Goal: Information Seeking & Learning: Learn about a topic

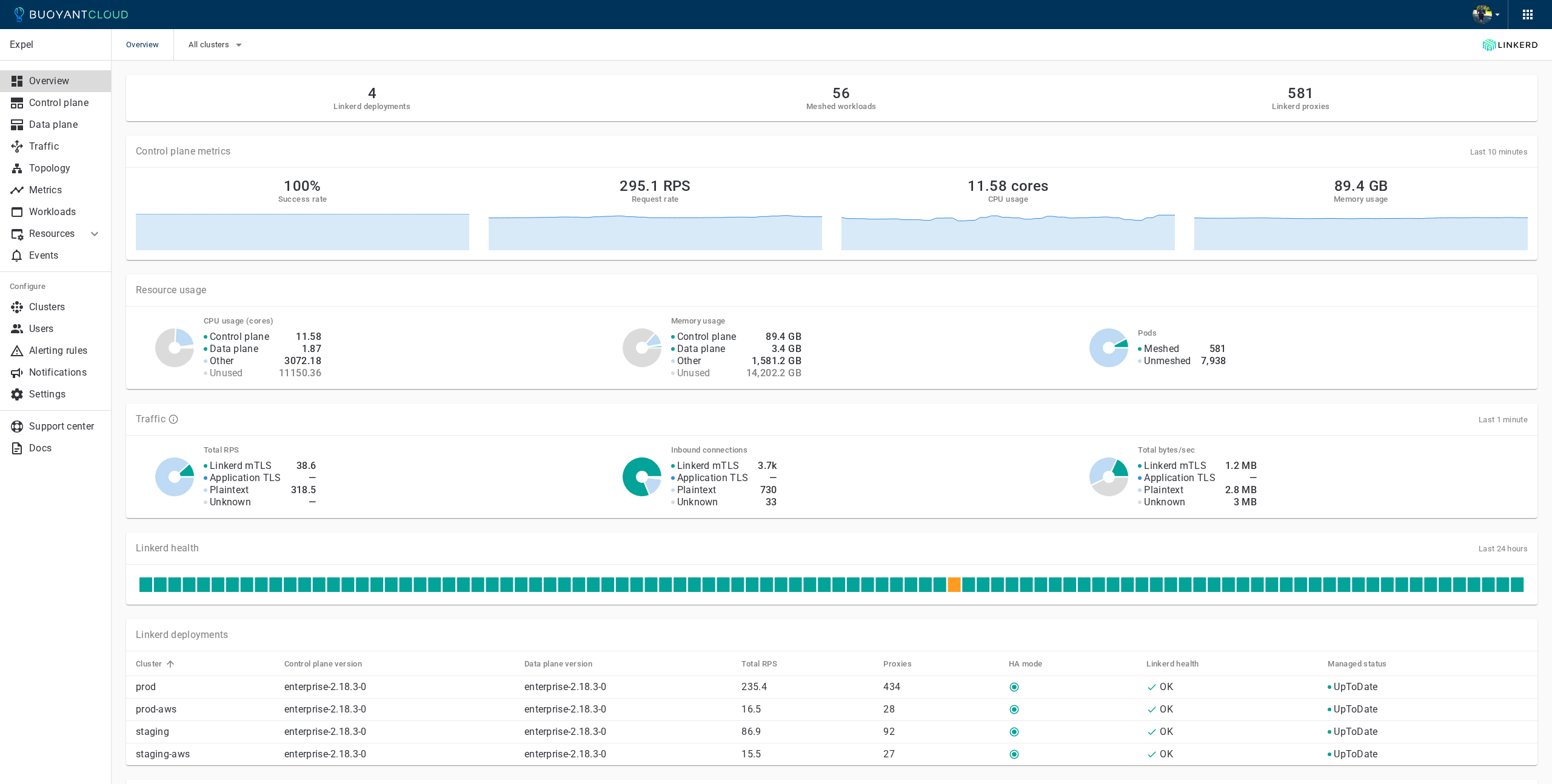
click at [45, 234] on p "Resources" at bounding box center [53, 234] width 48 height 12
click at [36, 298] on span "Multi-cluster" at bounding box center [55, 299] width 92 height 10
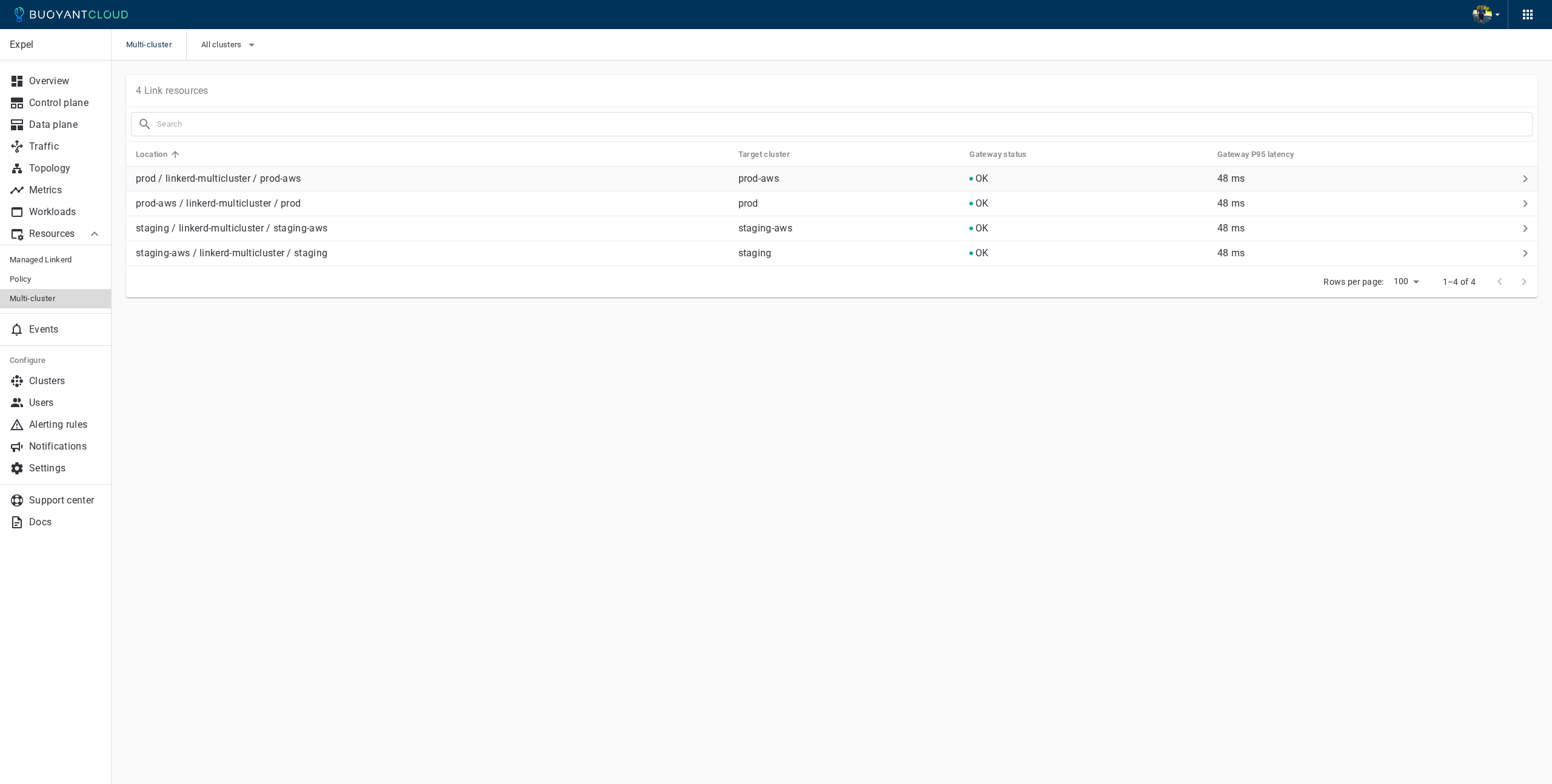
click at [301, 179] on p "prod / linkerd-multicluster / prod-aws" at bounding box center [432, 178] width 593 height 12
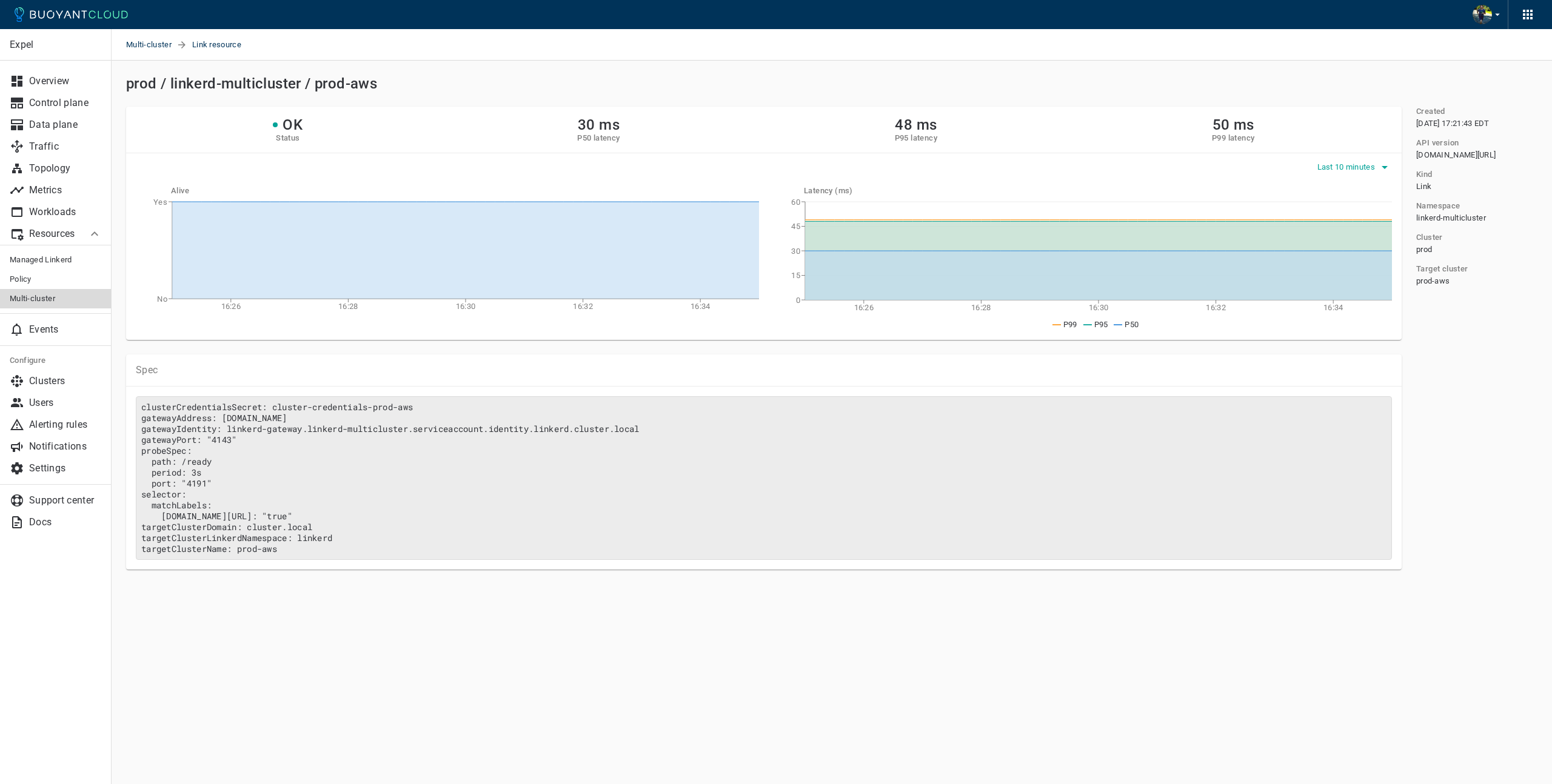
click at [1351, 165] on span "Last 10 minutes" at bounding box center [1348, 167] width 61 height 10
click at [1366, 283] on li "Last 7 days" at bounding box center [1362, 280] width 92 height 22
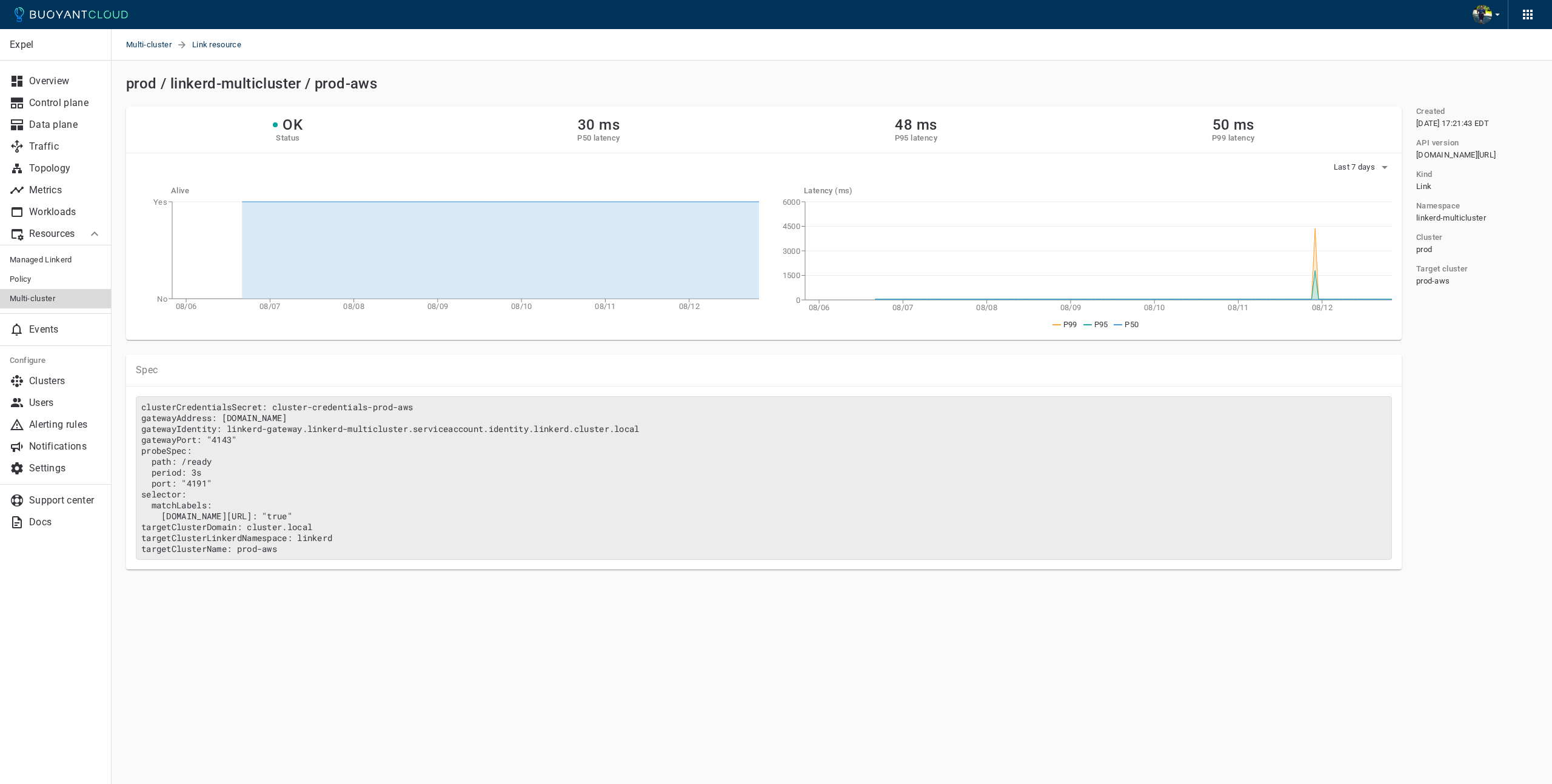
drag, startPoint x: 427, startPoint y: 76, endPoint x: 420, endPoint y: 79, distance: 7.6
click at [427, 76] on div "prod / linkerd-multicluster / prod-aws" at bounding box center [829, 82] width 1416 height 22
click at [70, 218] on link "Workloads" at bounding box center [55, 212] width 112 height 22
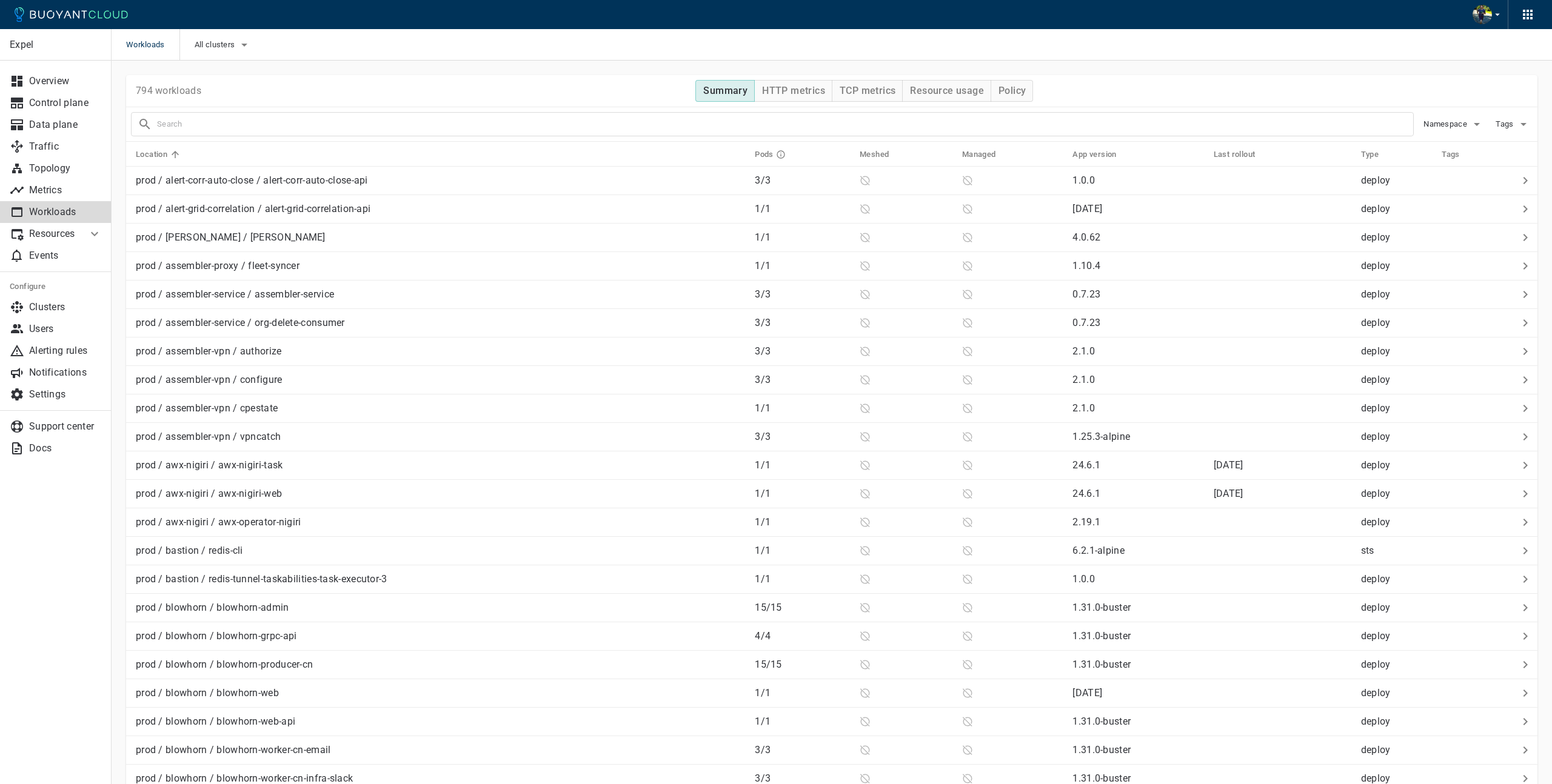
click at [215, 119] on input "text" at bounding box center [784, 124] width 1256 height 17
type input "multicluster"
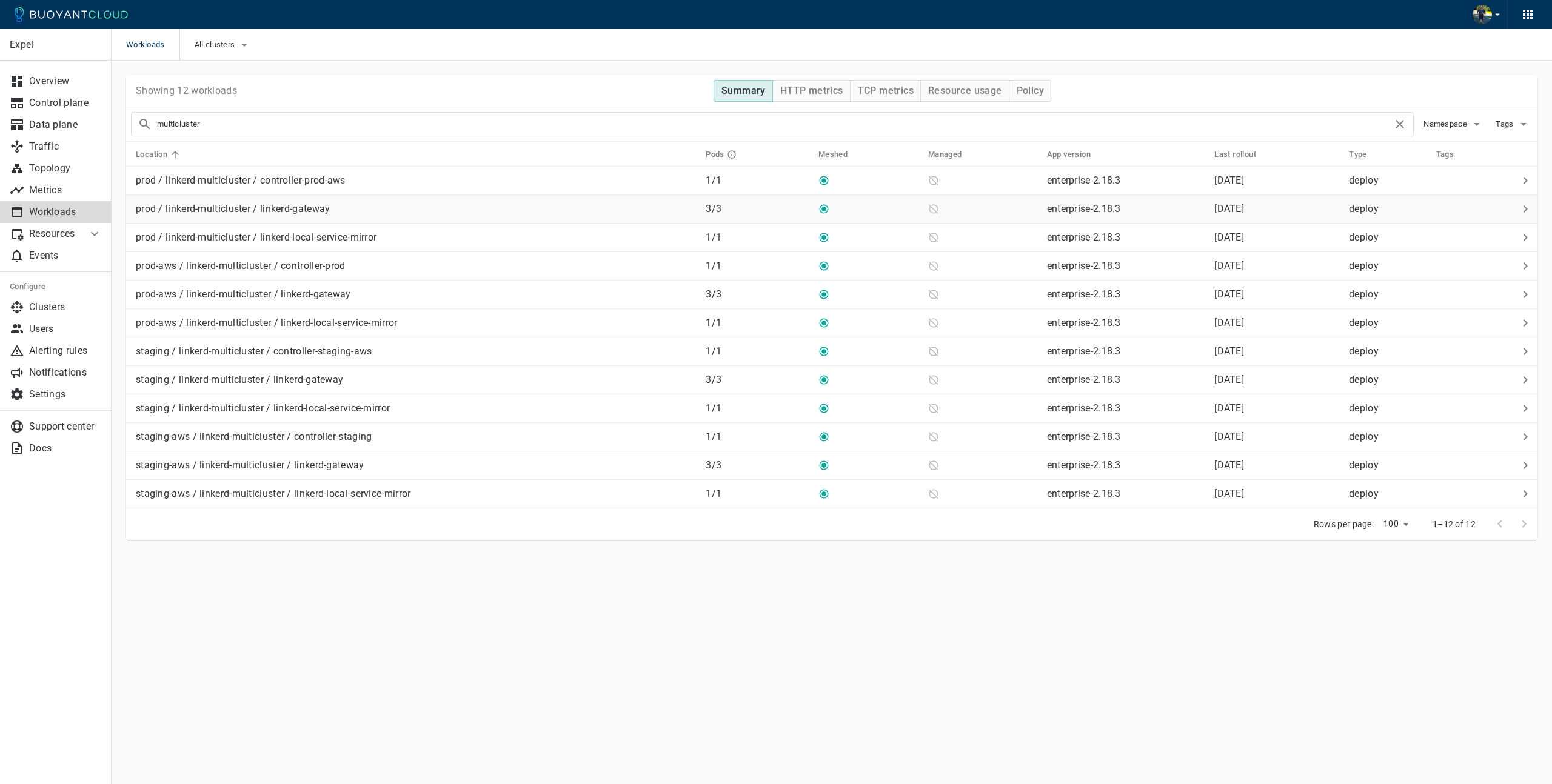
click at [309, 214] on p "prod / linkerd-multicluster / linkerd-gateway" at bounding box center [233, 208] width 195 height 12
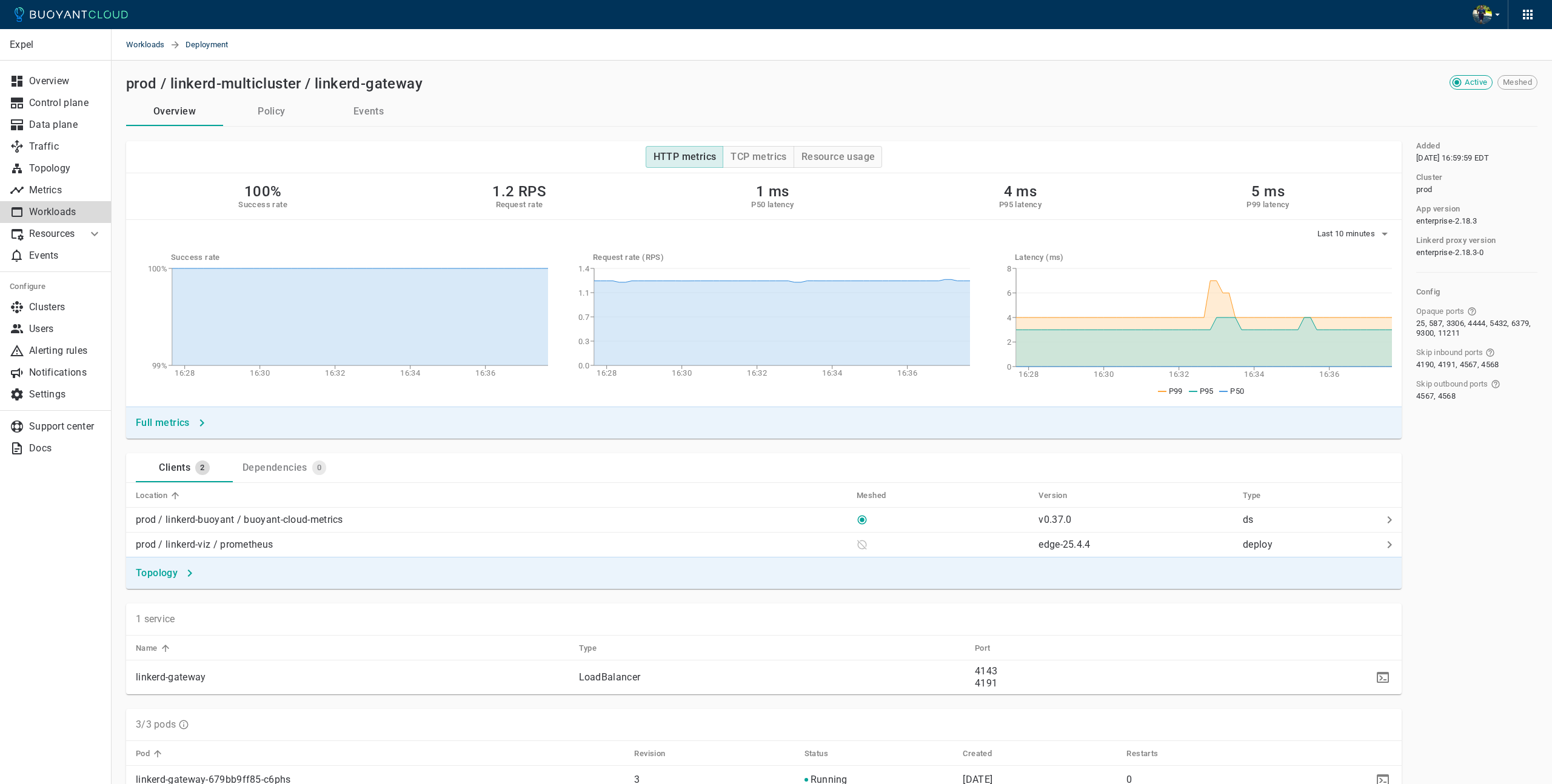
click at [268, 116] on button "Policy" at bounding box center [272, 111] width 97 height 29
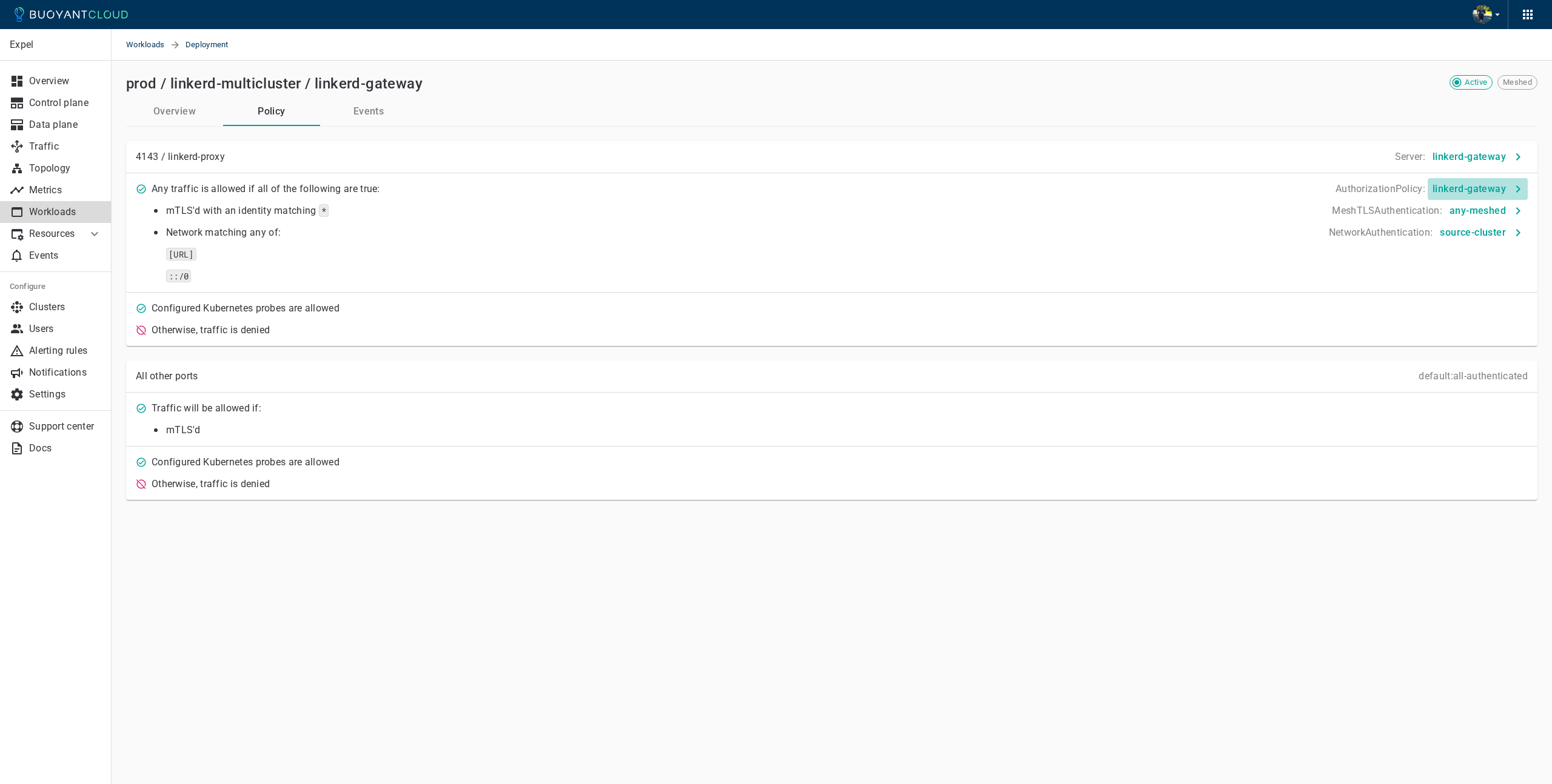
click at [1474, 187] on h4 "linkerd-gateway" at bounding box center [1469, 188] width 74 height 12
click at [63, 233] on p "Resources" at bounding box center [53, 234] width 48 height 12
click at [40, 282] on span "Policy" at bounding box center [55, 280] width 92 height 10
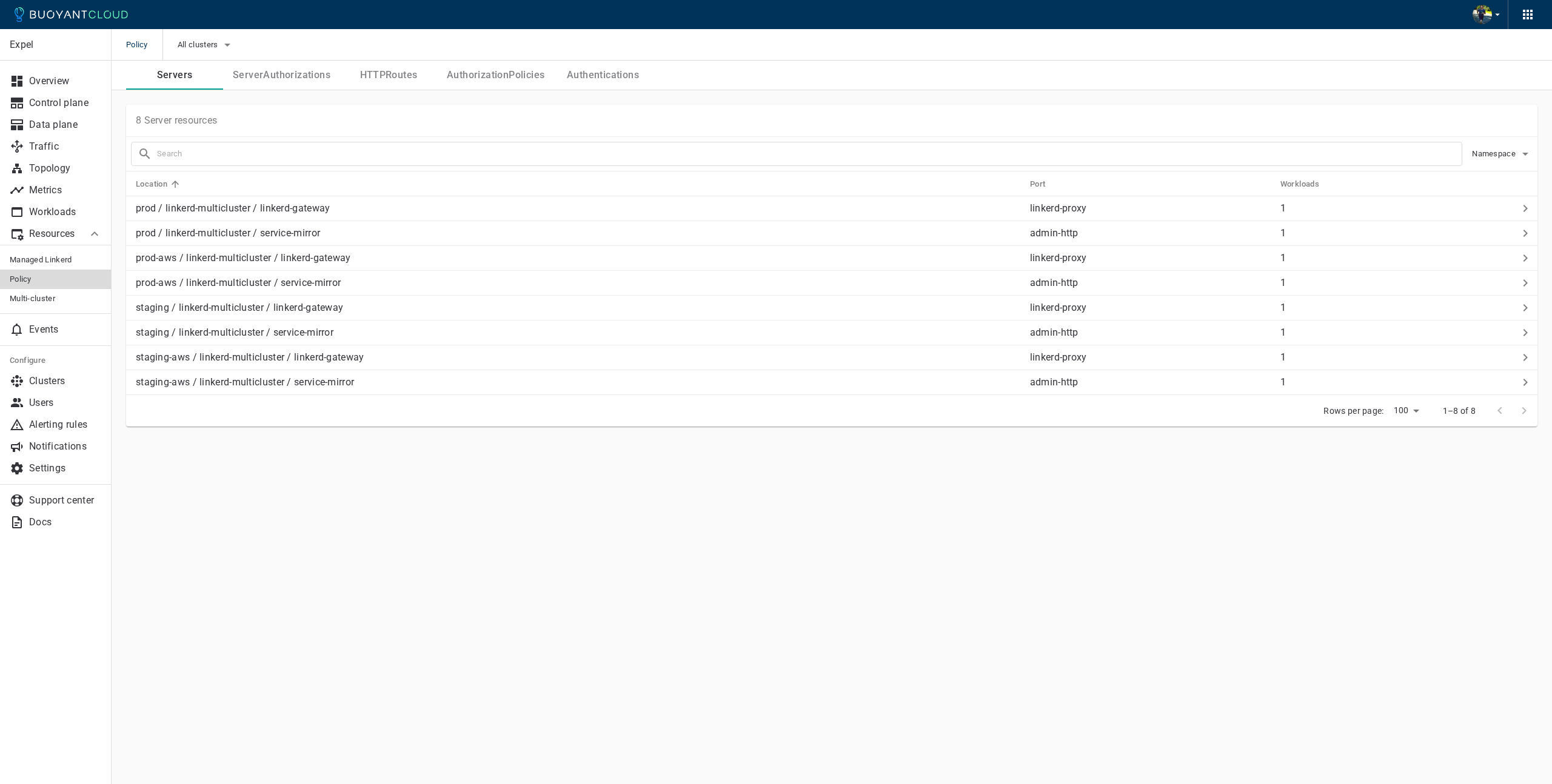
click at [509, 72] on button "AuthorizationPolicies" at bounding box center [496, 75] width 117 height 29
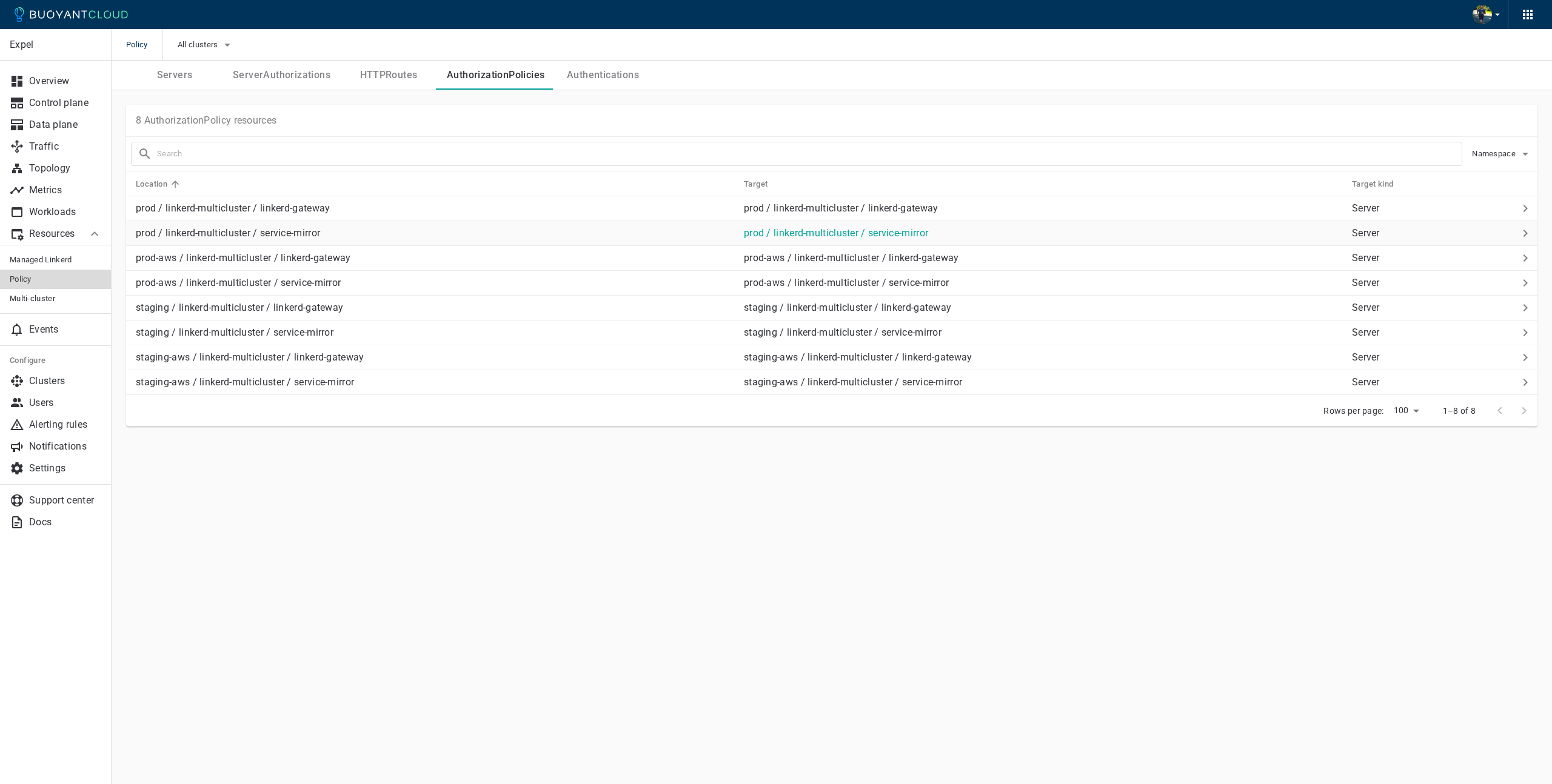
click at [337, 229] on p "prod / linkerd-multicluster / service-mirror" at bounding box center [434, 233] width 598 height 12
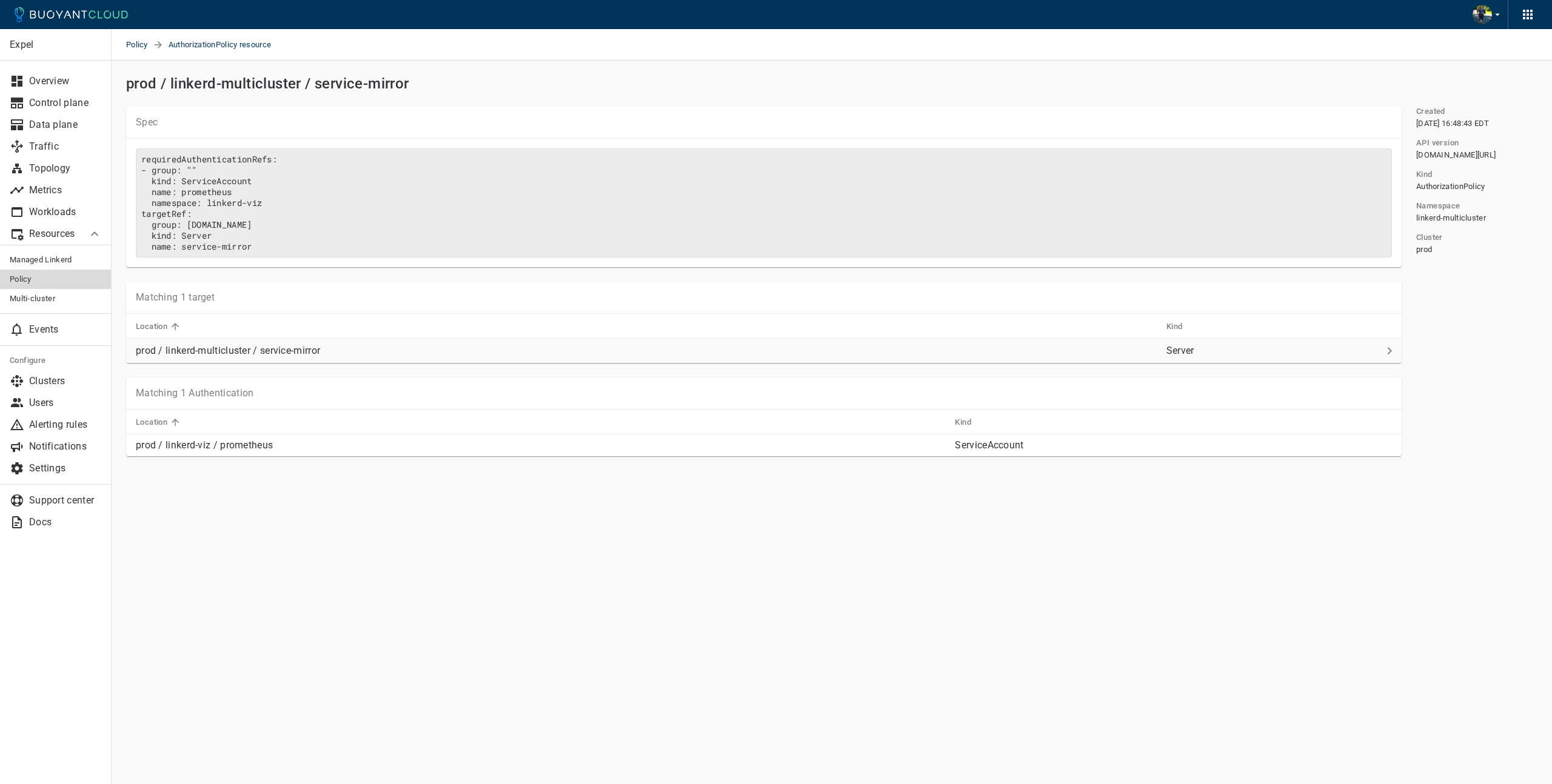
click at [254, 350] on p "prod / linkerd-multicluster / service-mirror" at bounding box center [646, 350] width 1020 height 12
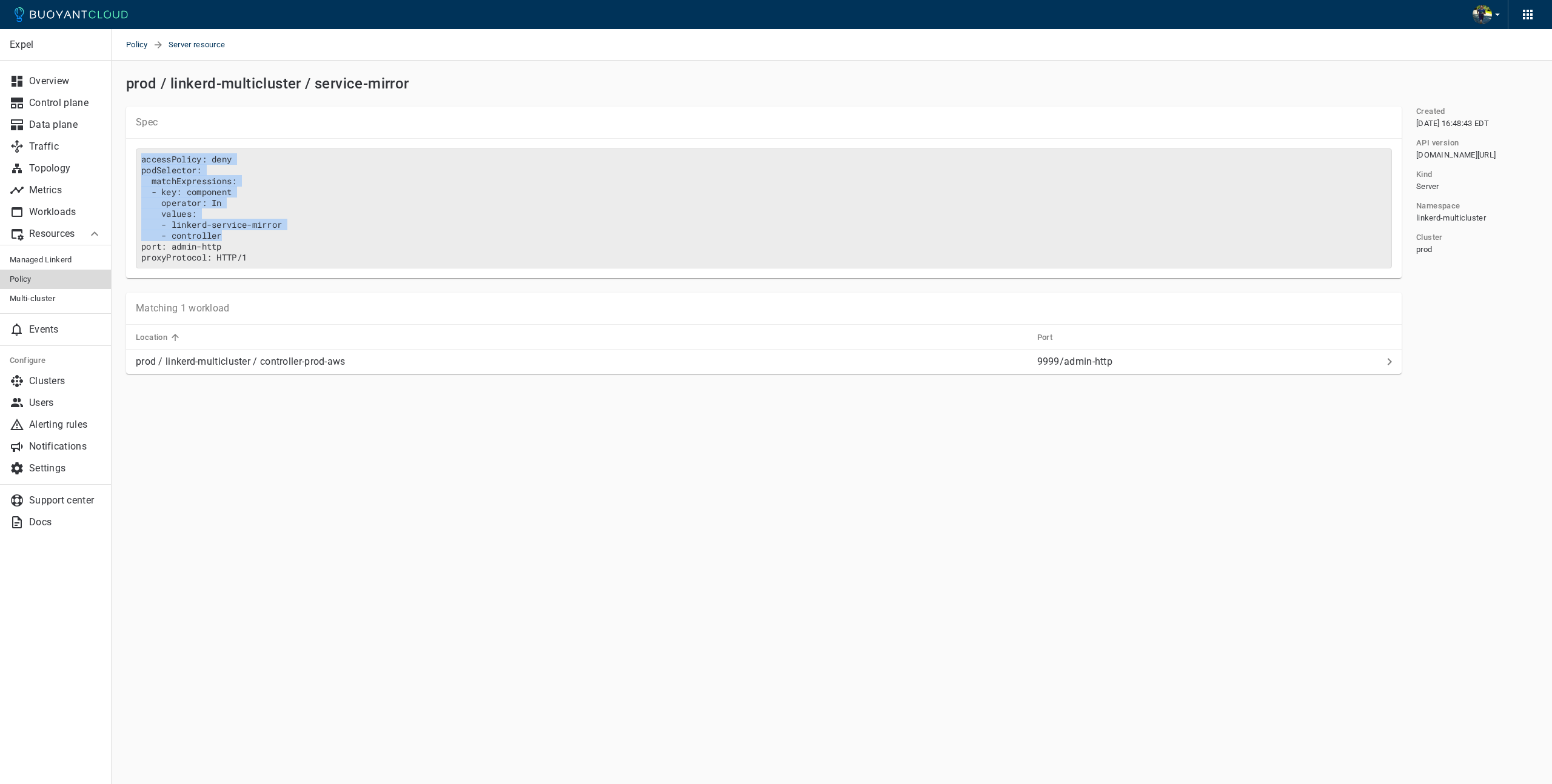
drag, startPoint x: 238, startPoint y: 236, endPoint x: 141, endPoint y: 151, distance: 129.0
click at [139, 151] on pre "accessPolicy: deny podSelector: matchExpressions: - key: component operator: In…" at bounding box center [763, 207] width 1256 height 120
click at [447, 123] on p "Spec" at bounding box center [763, 122] width 1256 height 12
drag, startPoint x: 218, startPoint y: 247, endPoint x: 174, endPoint y: 248, distance: 44.0
click at [174, 248] on pre "accessPolicy: deny podSelector: matchExpressions: - key: component operator: In…" at bounding box center [763, 207] width 1256 height 120
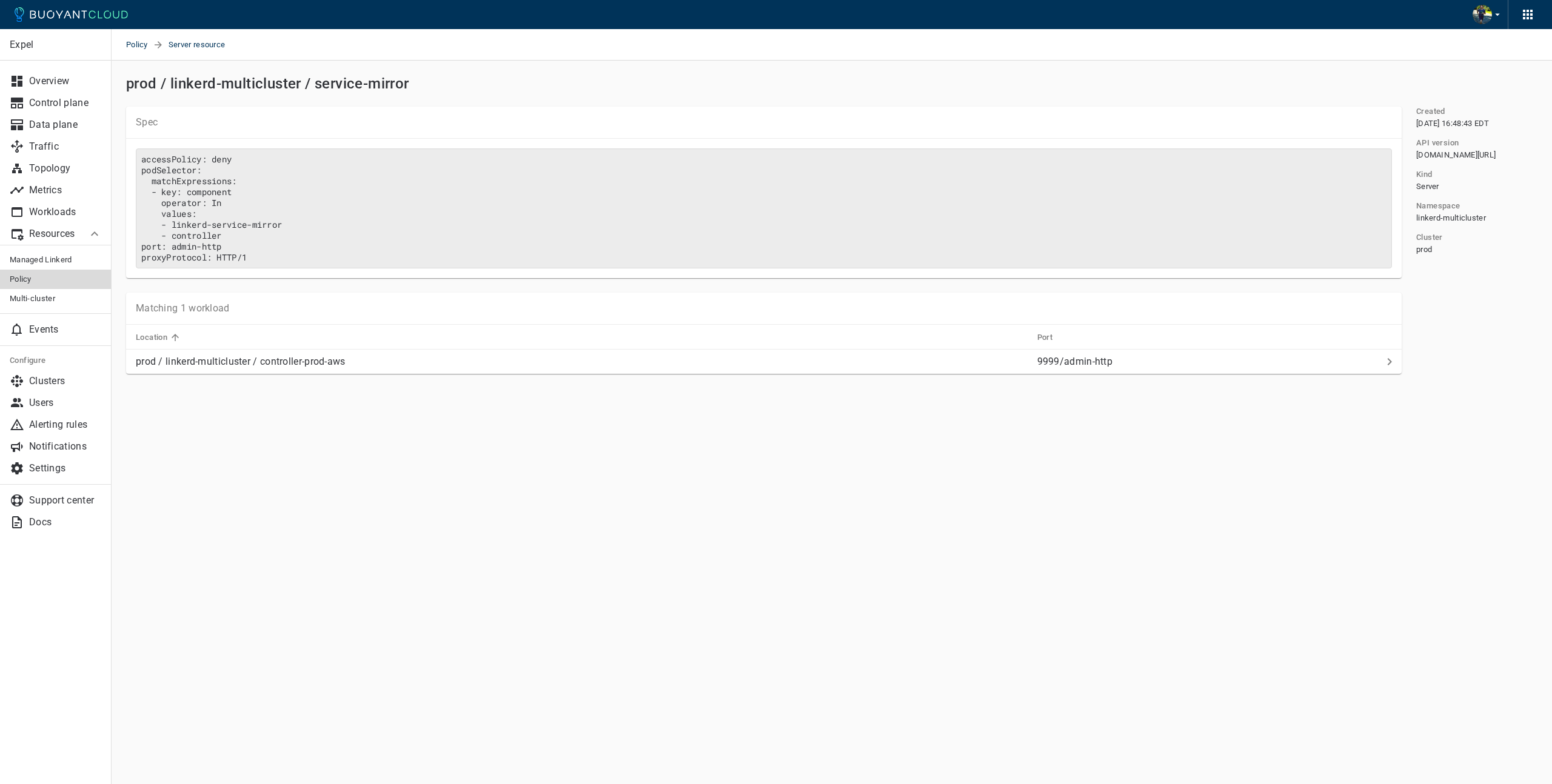
click at [409, 285] on div "Matching 1 workload Location Port prod / linkerd-multicluster / controller-prod…" at bounding box center [757, 325] width 1290 height 96
click at [36, 299] on span "Multi-cluster" at bounding box center [55, 299] width 92 height 10
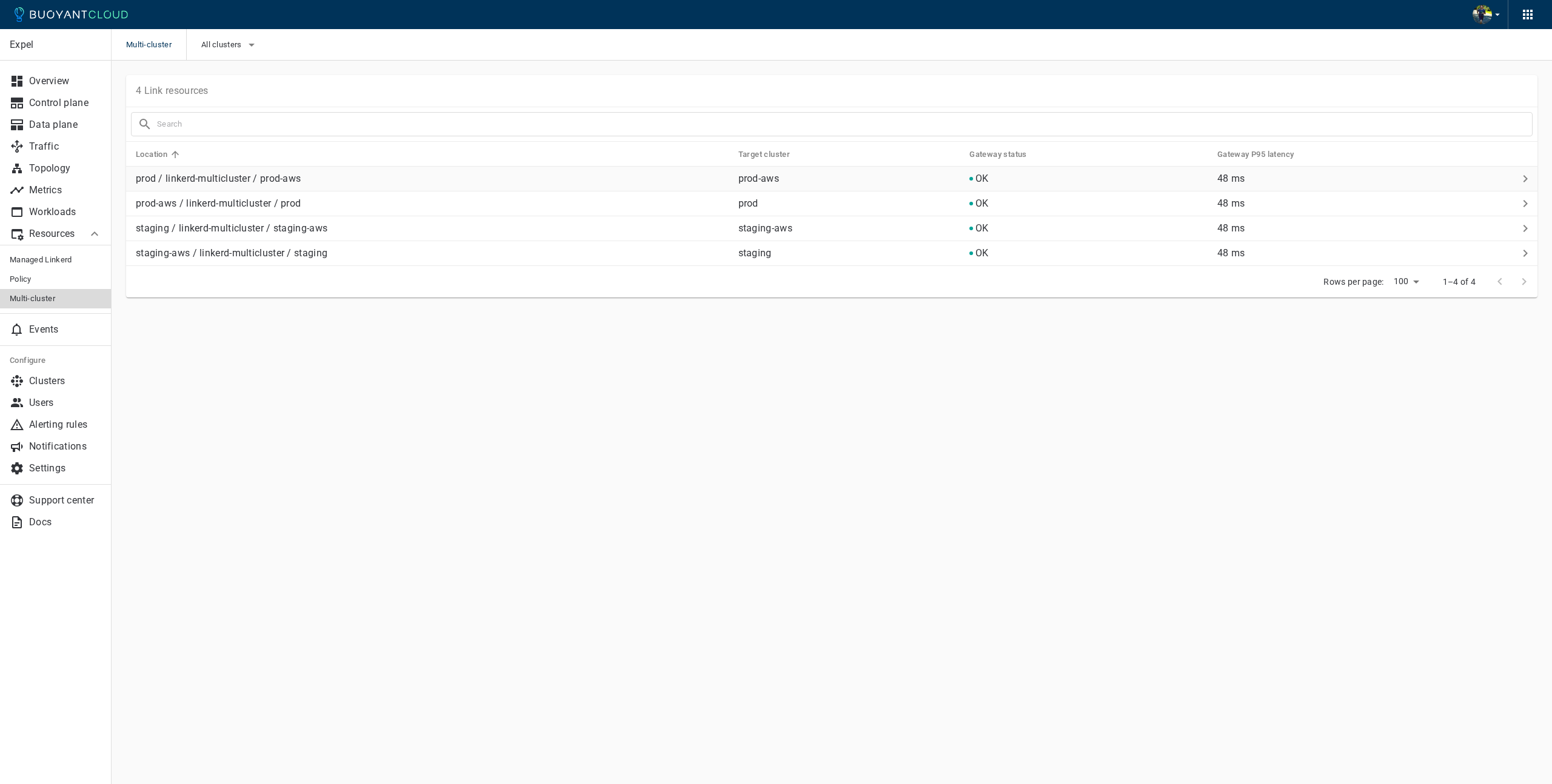
click at [274, 181] on p "prod / linkerd-multicluster / prod-aws" at bounding box center [432, 178] width 593 height 12
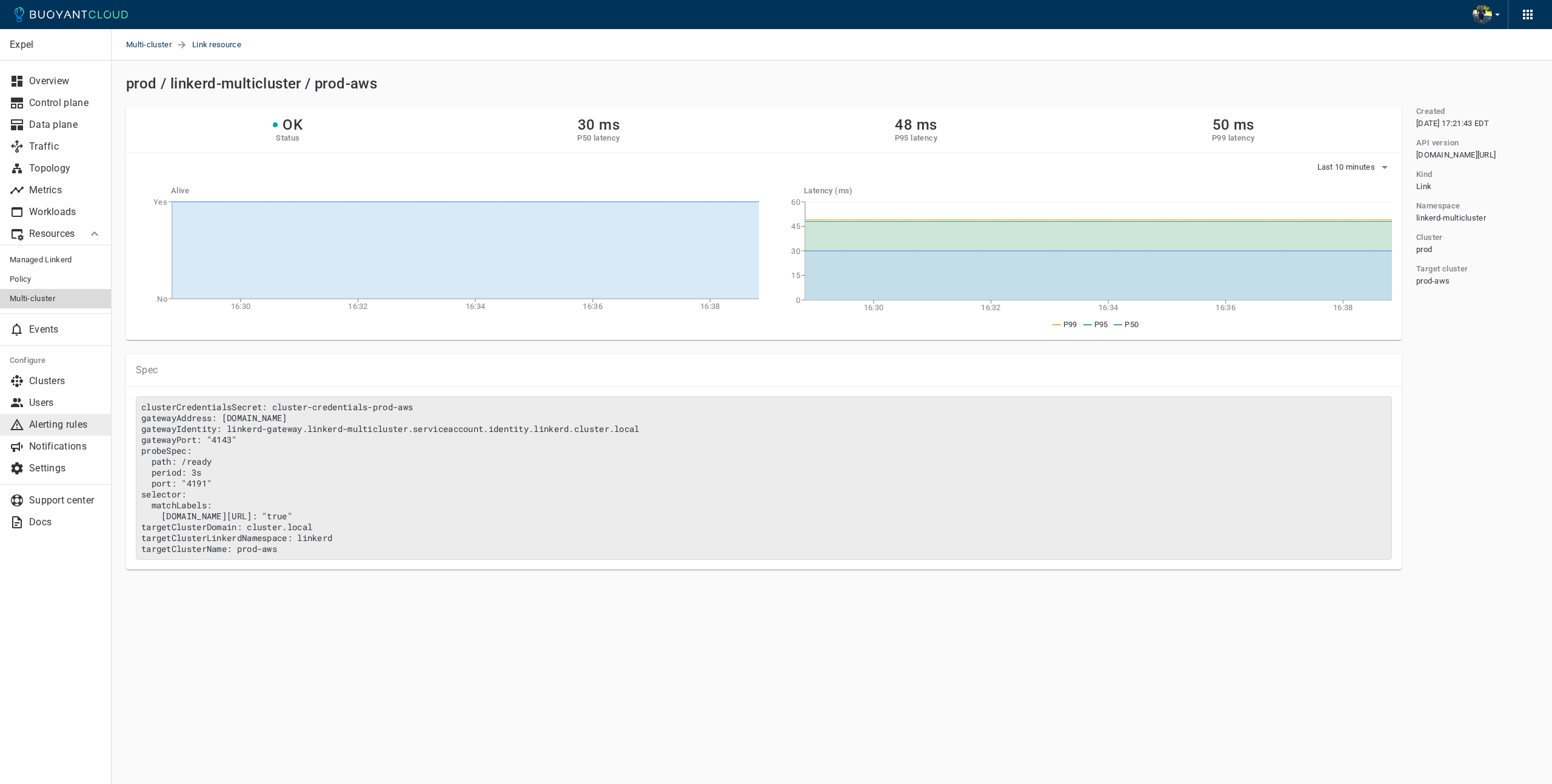
click at [63, 417] on link "Alerting rules" at bounding box center [55, 425] width 112 height 22
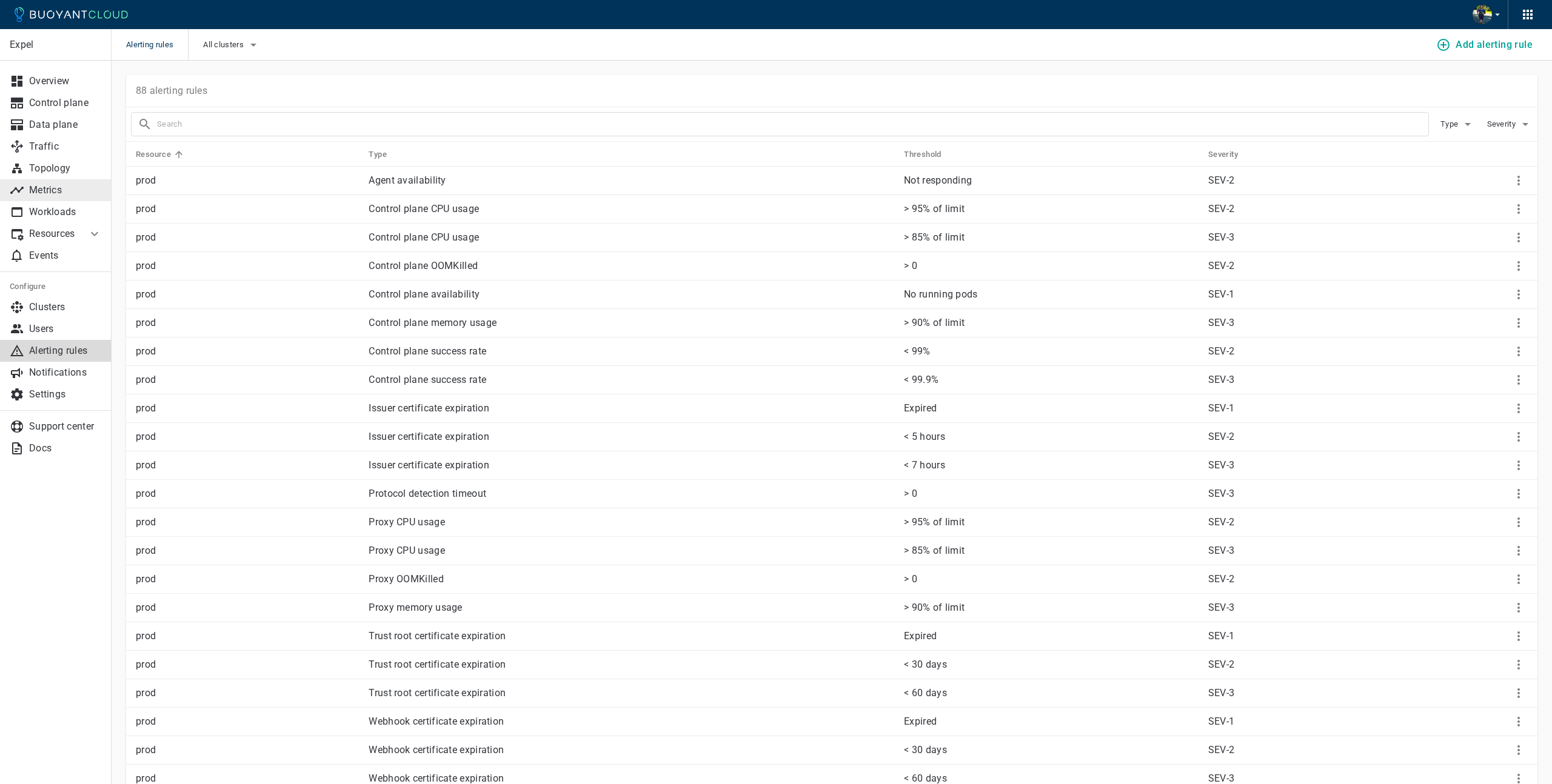
click at [59, 196] on p "Metrics" at bounding box center [66, 190] width 73 height 12
